Goal: Check status: Check status

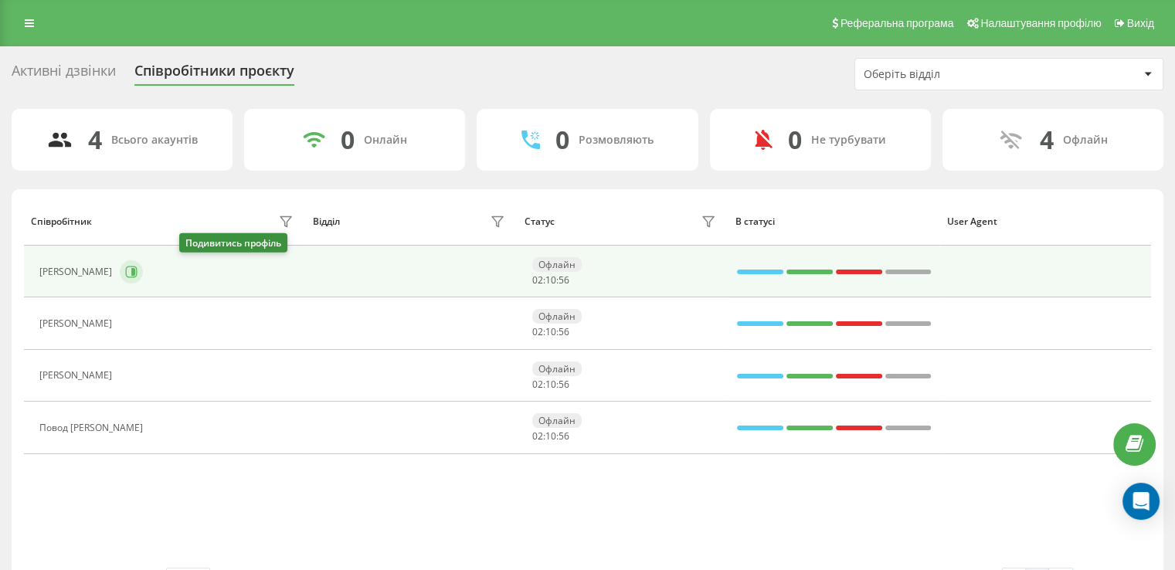
click at [135, 270] on icon at bounding box center [133, 272] width 4 height 8
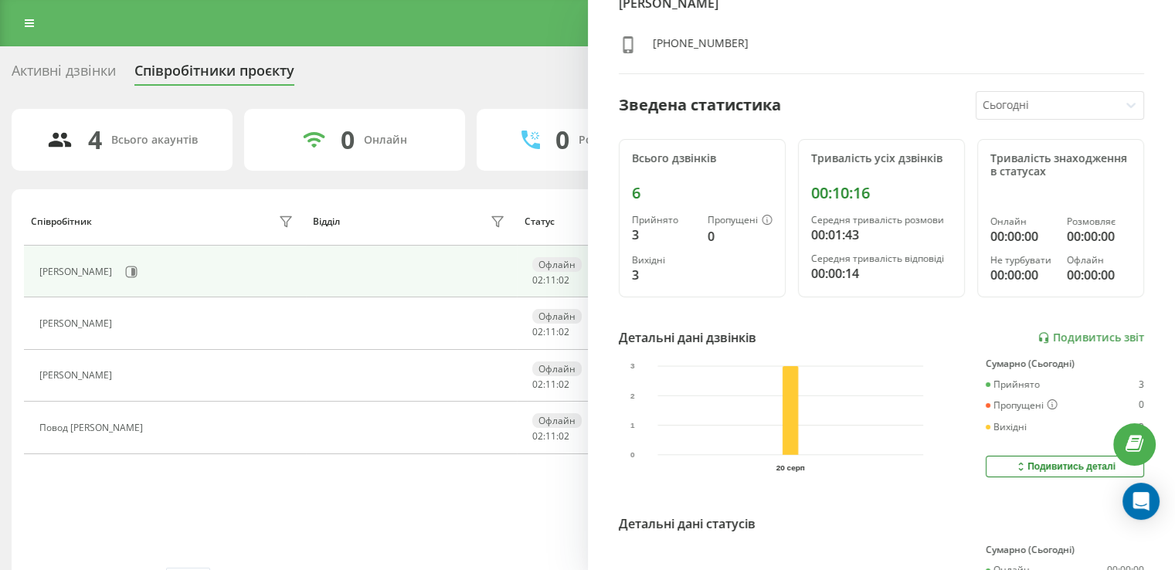
scroll to position [232, 0]
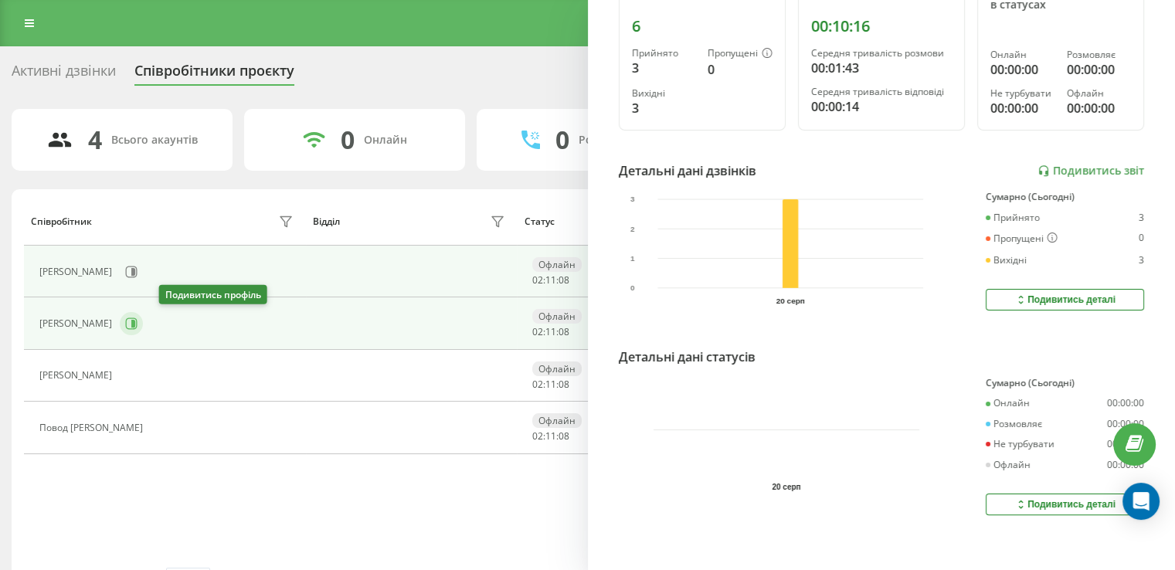
click at [135, 325] on icon at bounding box center [133, 324] width 4 height 8
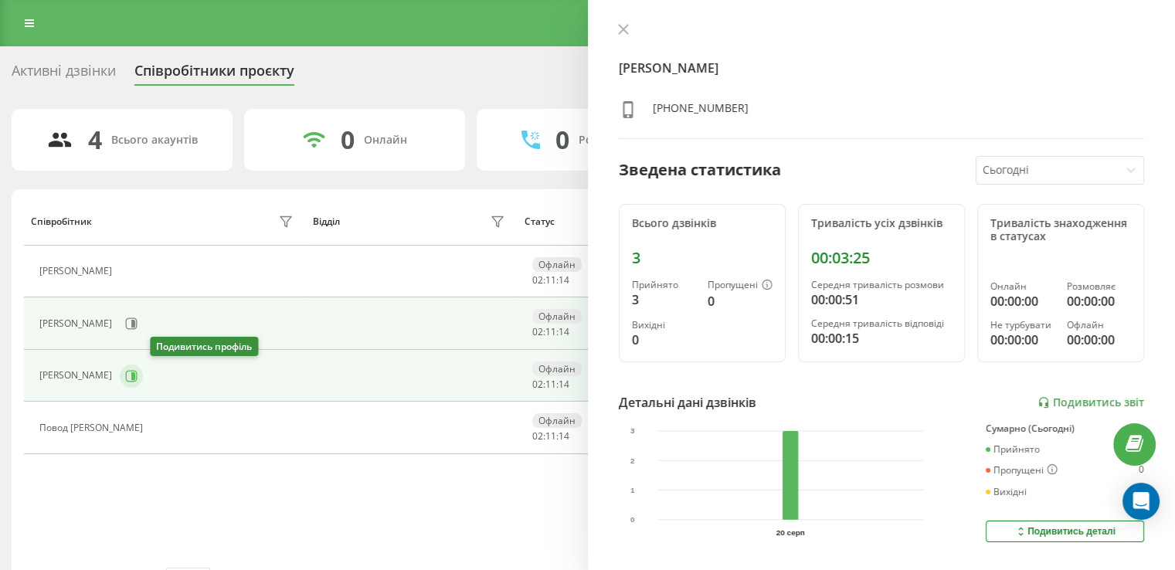
click at [137, 379] on icon at bounding box center [131, 376] width 12 height 12
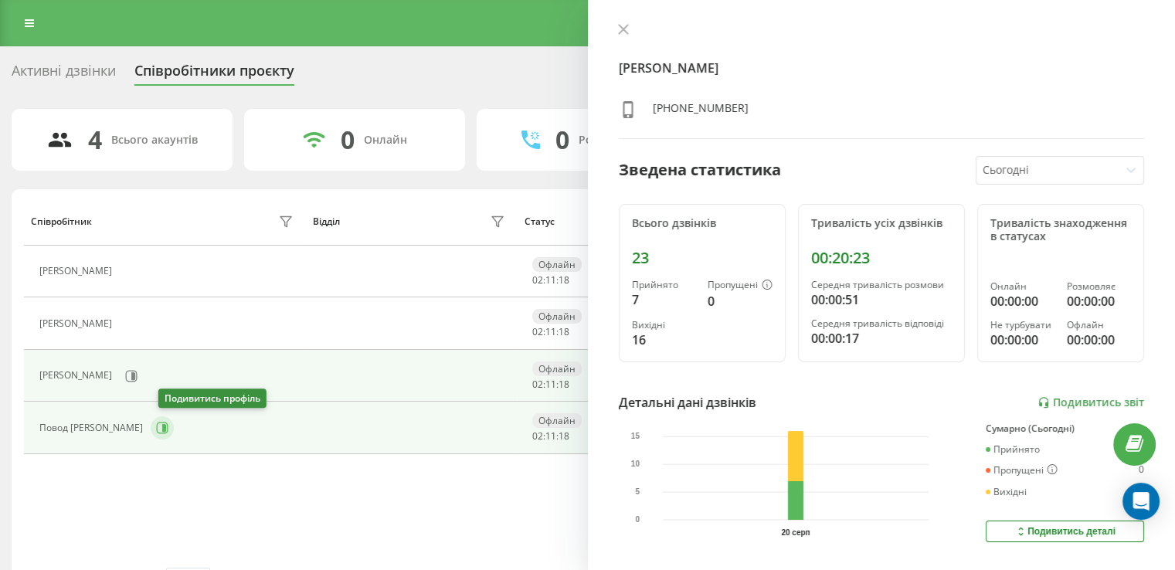
click at [168, 429] on icon at bounding box center [162, 428] width 12 height 12
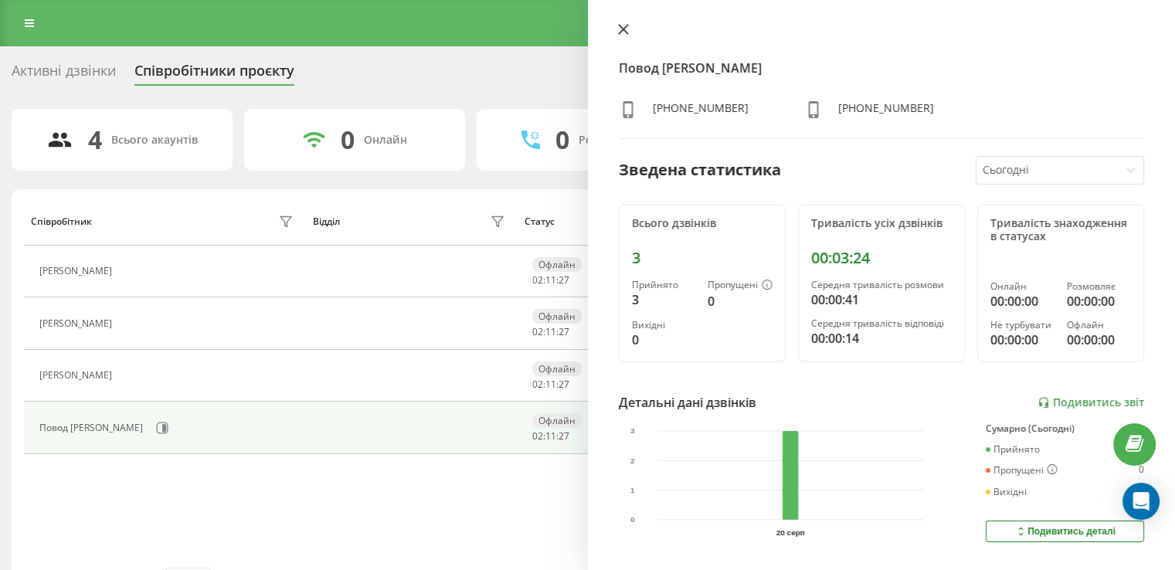
click at [624, 29] on icon at bounding box center [622, 29] width 9 height 9
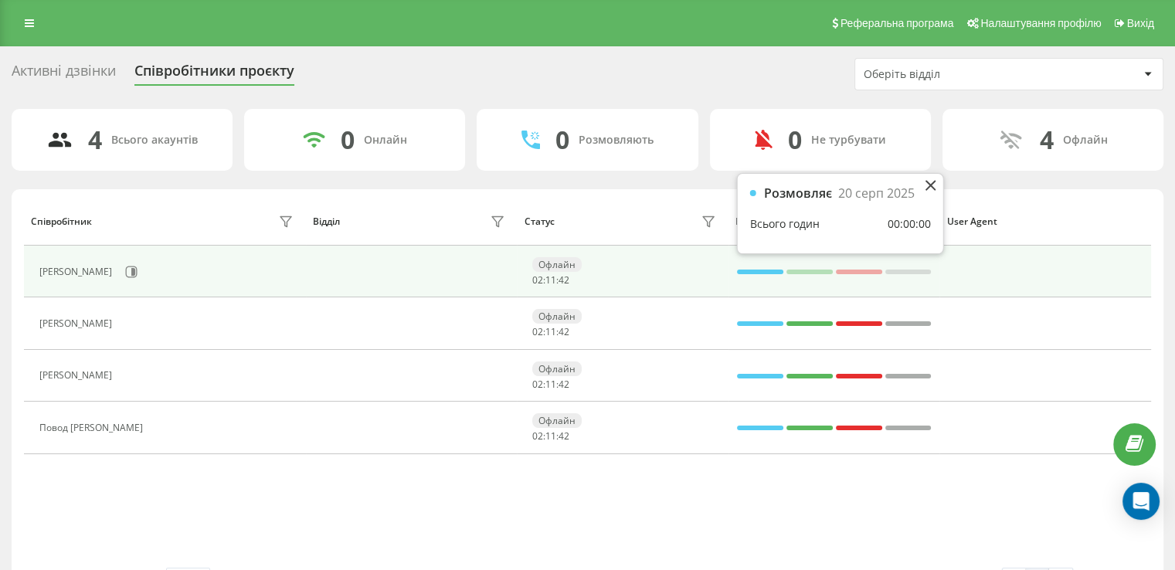
click at [774, 270] on div at bounding box center [760, 272] width 46 height 5
click at [809, 273] on div at bounding box center [809, 272] width 46 height 5
click at [1021, 273] on td at bounding box center [1045, 272] width 212 height 52
